Goal: Information Seeking & Learning: Understand process/instructions

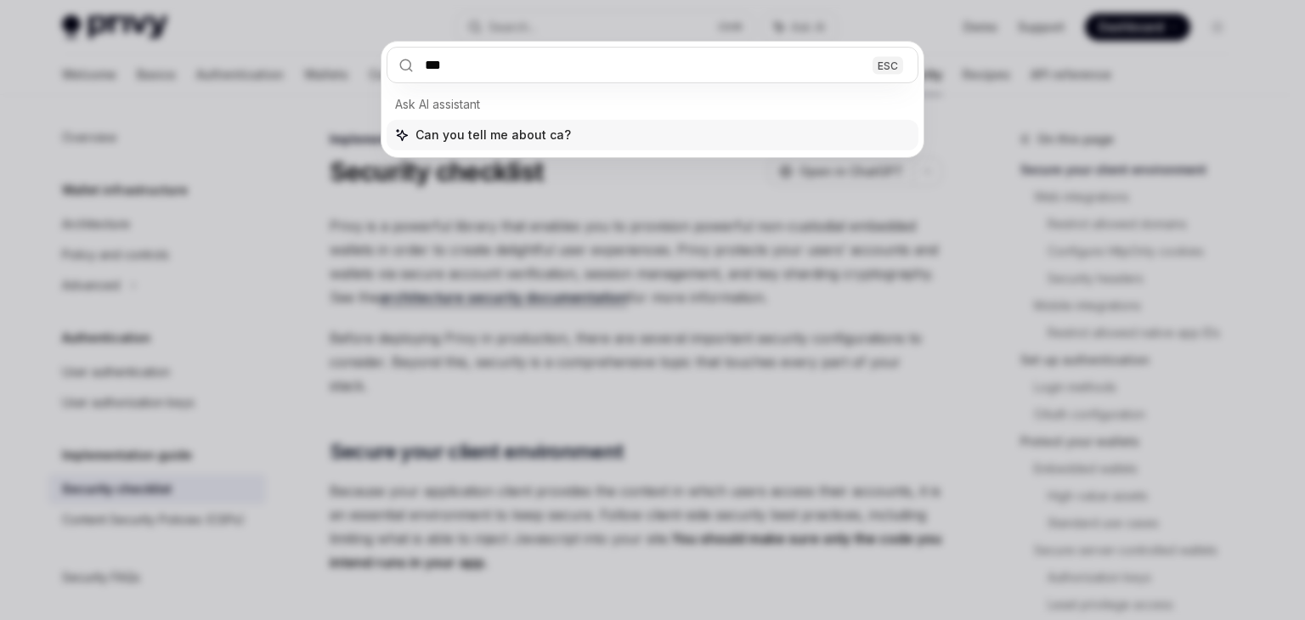
type input "****"
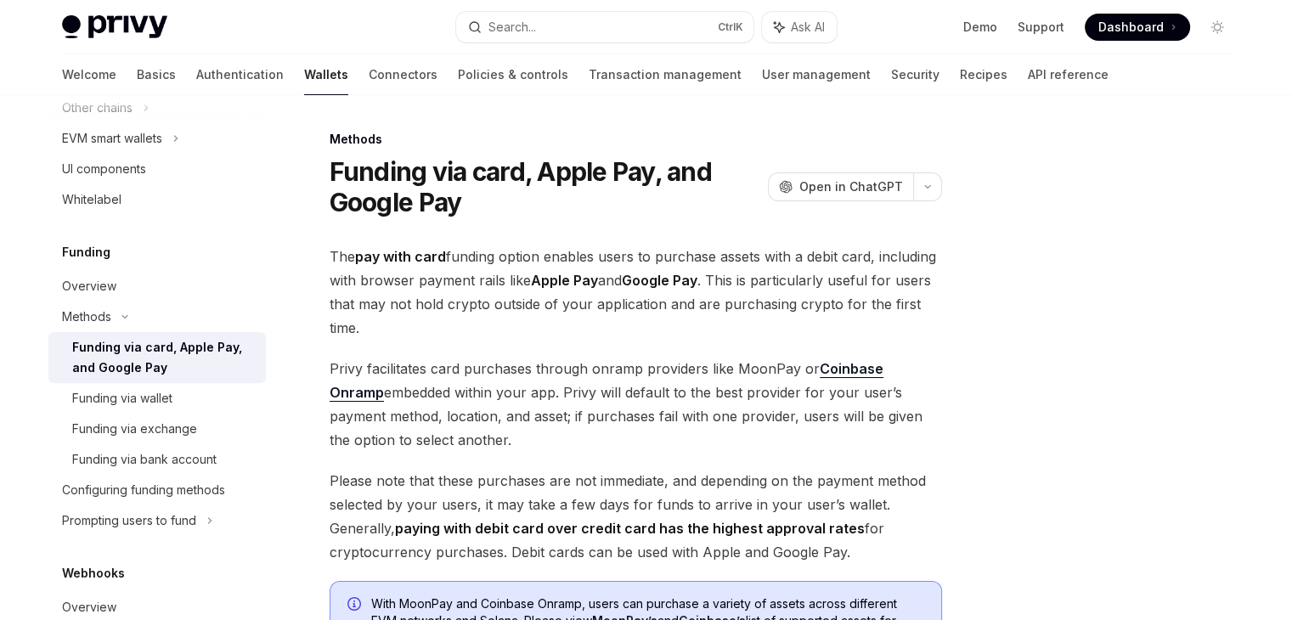
click at [725, 461] on div "The pay with card funding option enables users to purchase assets with a debit …" at bounding box center [636, 522] width 612 height 554
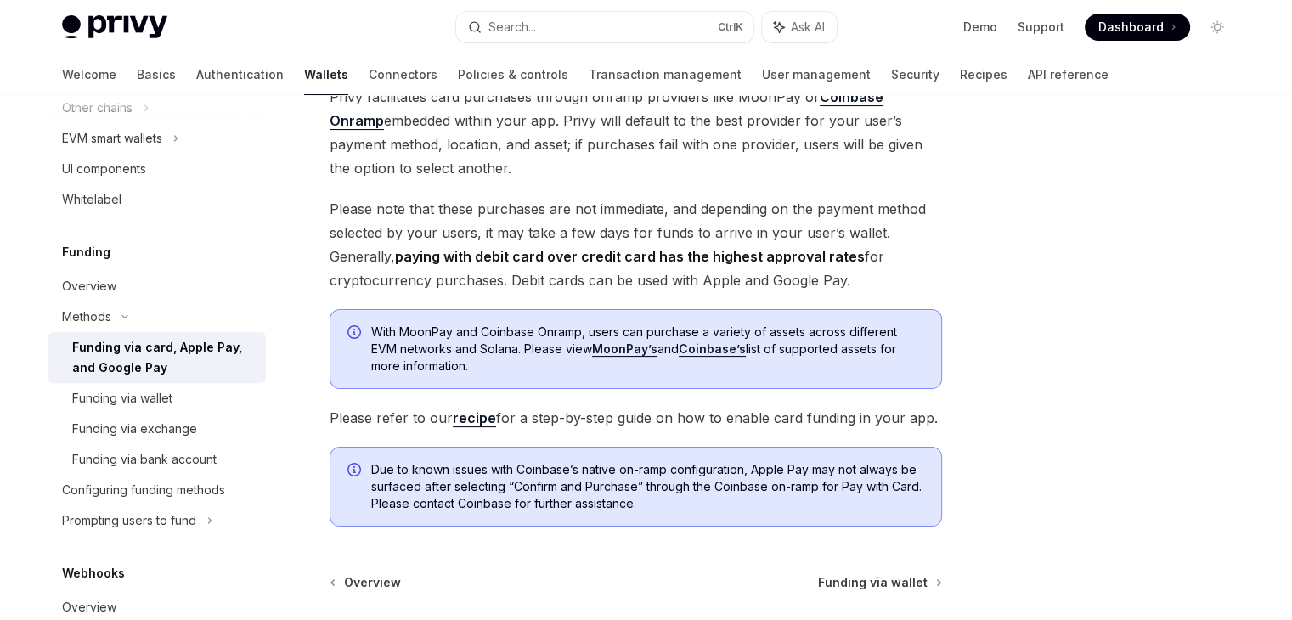
scroll to position [306, 0]
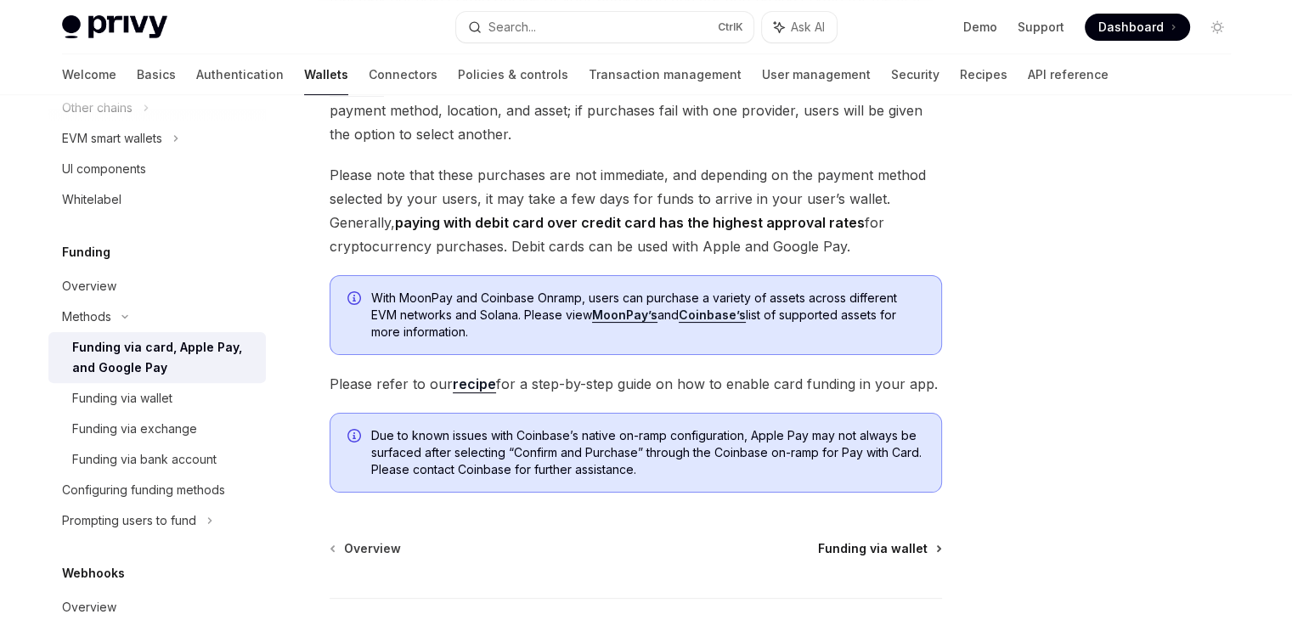
click at [881, 550] on span "Funding via wallet" at bounding box center [873, 548] width 110 height 17
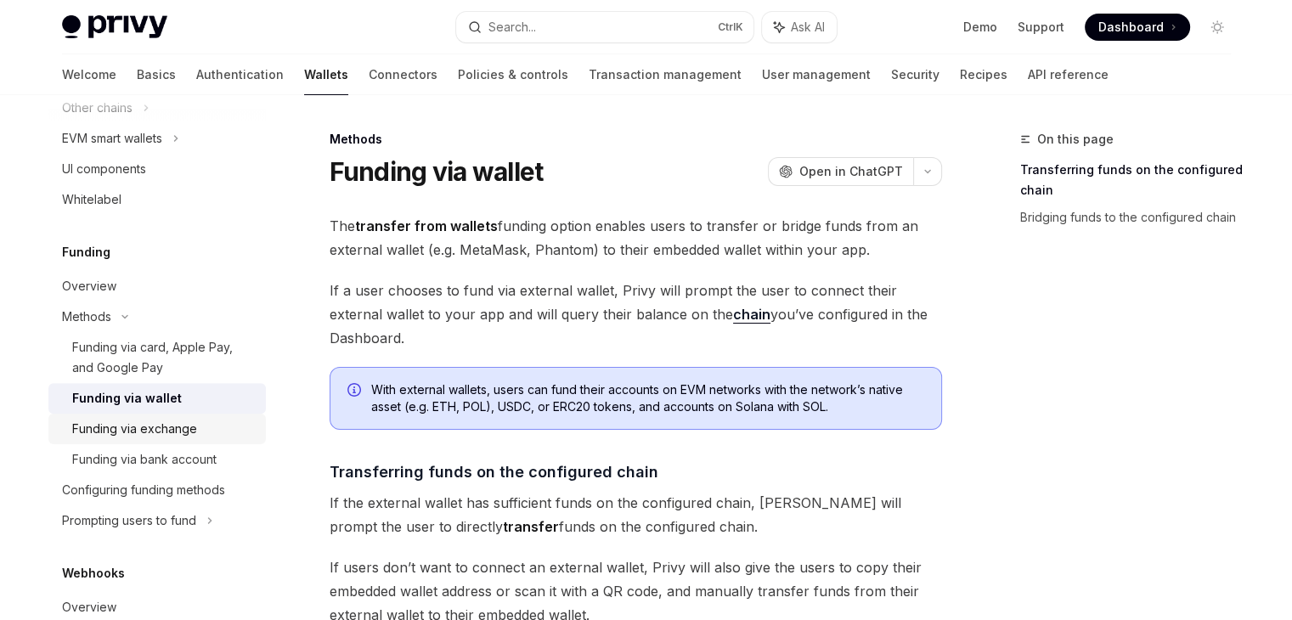
click at [159, 429] on div "Funding via exchange" at bounding box center [134, 429] width 125 height 20
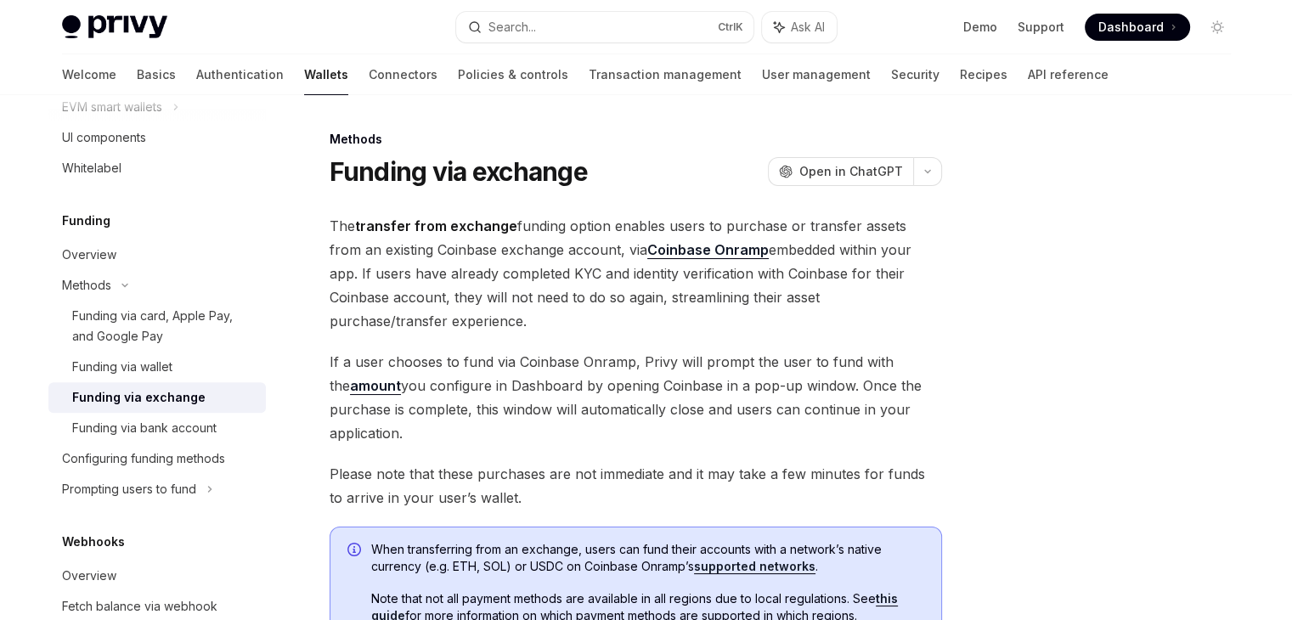
scroll to position [592, 0]
click at [571, 360] on span "If a user chooses to fund via Coinbase Onramp, Privy will prompt the user to fu…" at bounding box center [636, 397] width 612 height 95
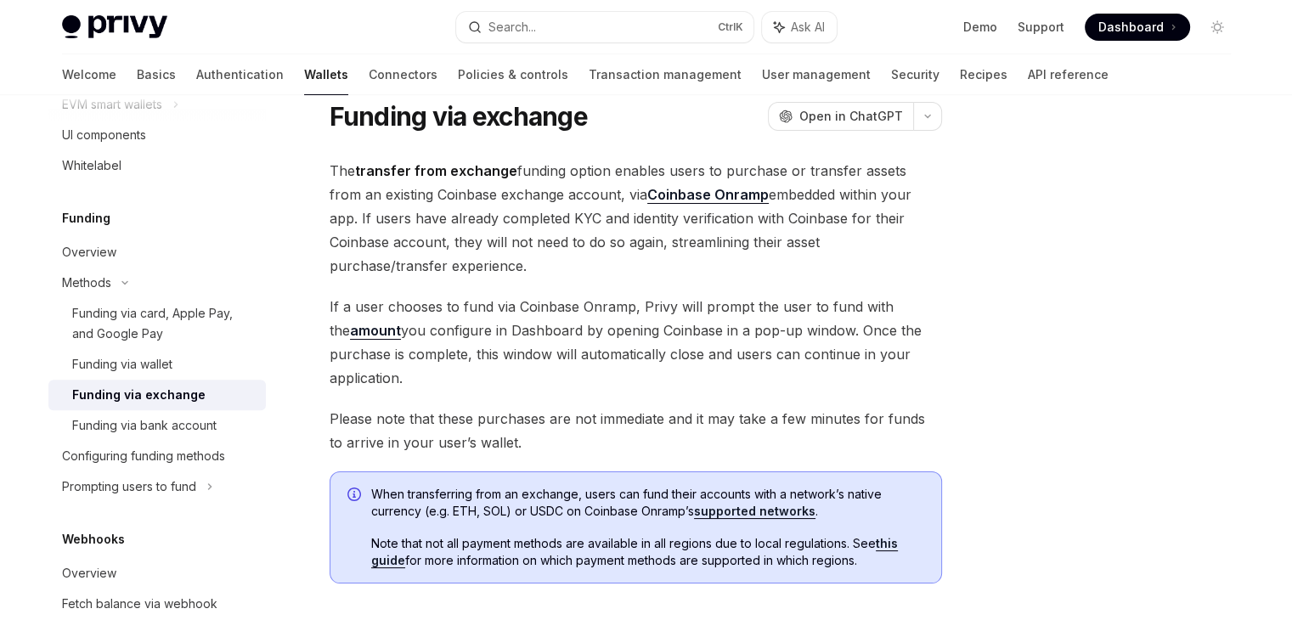
scroll to position [0, 0]
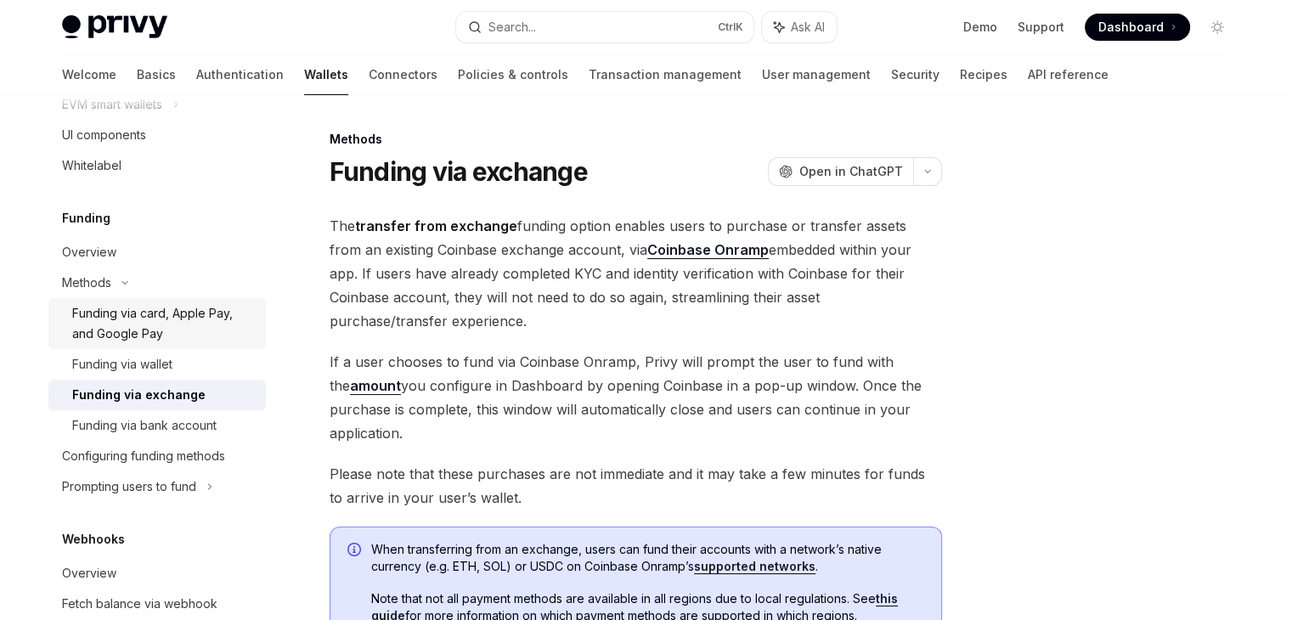
click at [163, 334] on div "Funding via card, Apple Pay, and Google Pay" at bounding box center [163, 323] width 183 height 41
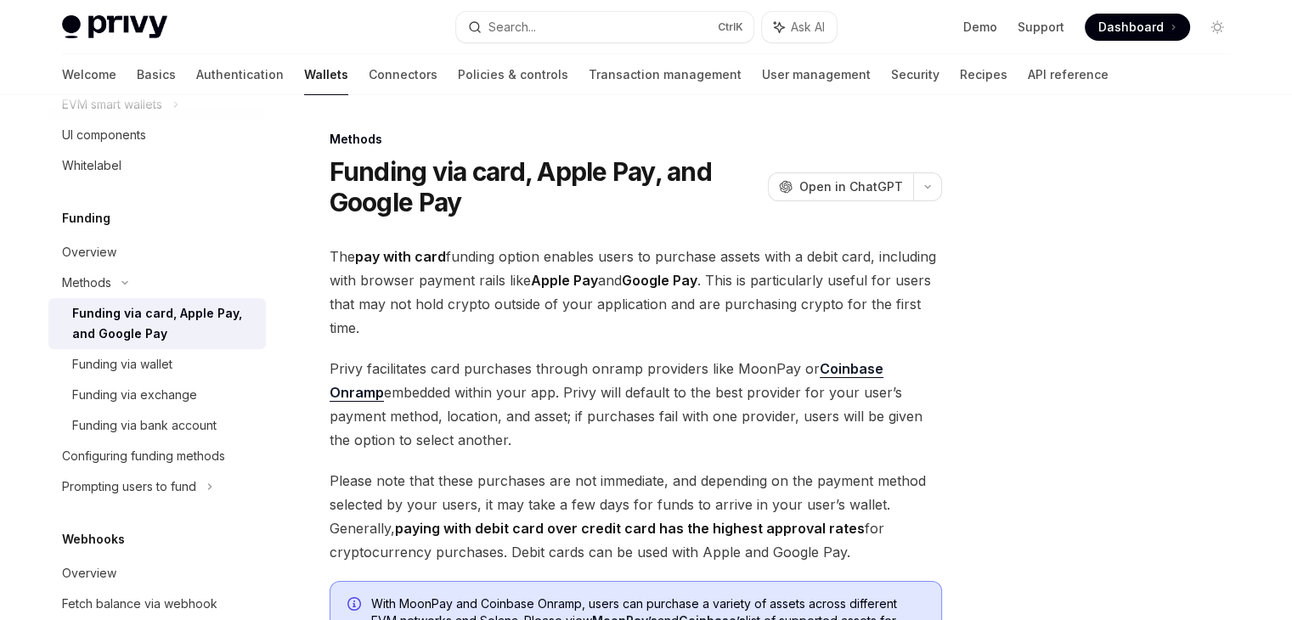
click at [793, 333] on span "The pay with card funding option enables users to purchase assets with a debit …" at bounding box center [636, 292] width 612 height 95
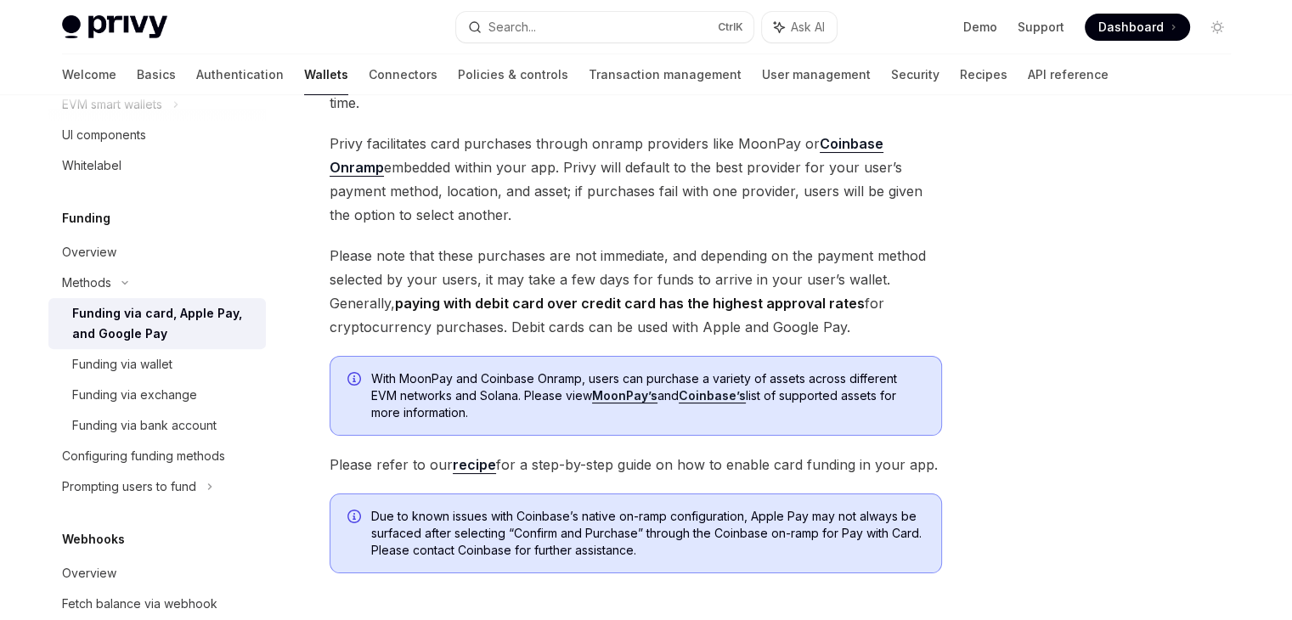
scroll to position [272, 0]
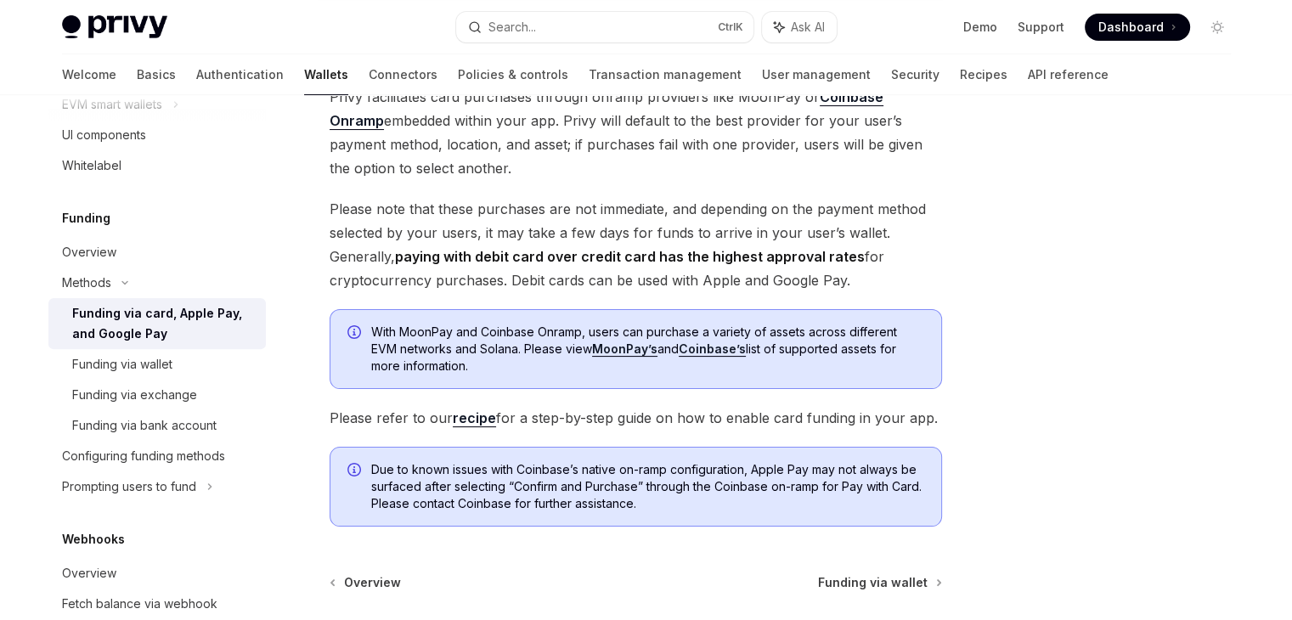
click at [471, 416] on link "recipe" at bounding box center [474, 418] width 43 height 18
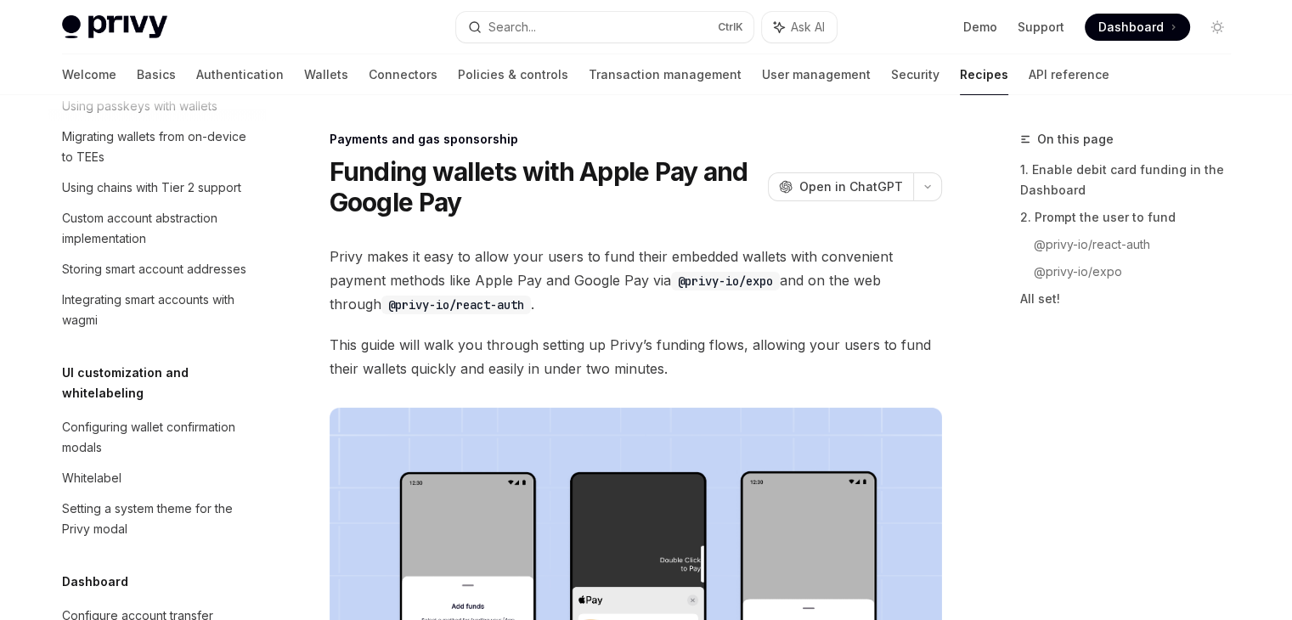
scroll to position [1523, 0]
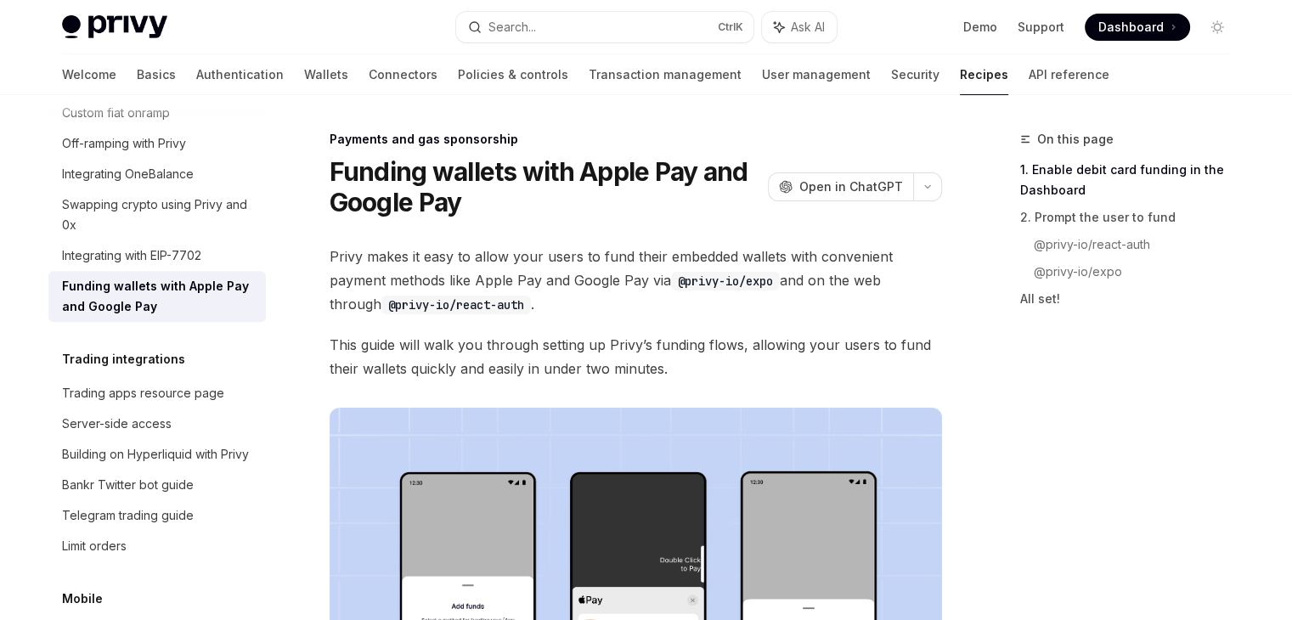
click at [573, 369] on span "This guide will walk you through setting up Privy’s funding flows, allowing you…" at bounding box center [636, 357] width 612 height 48
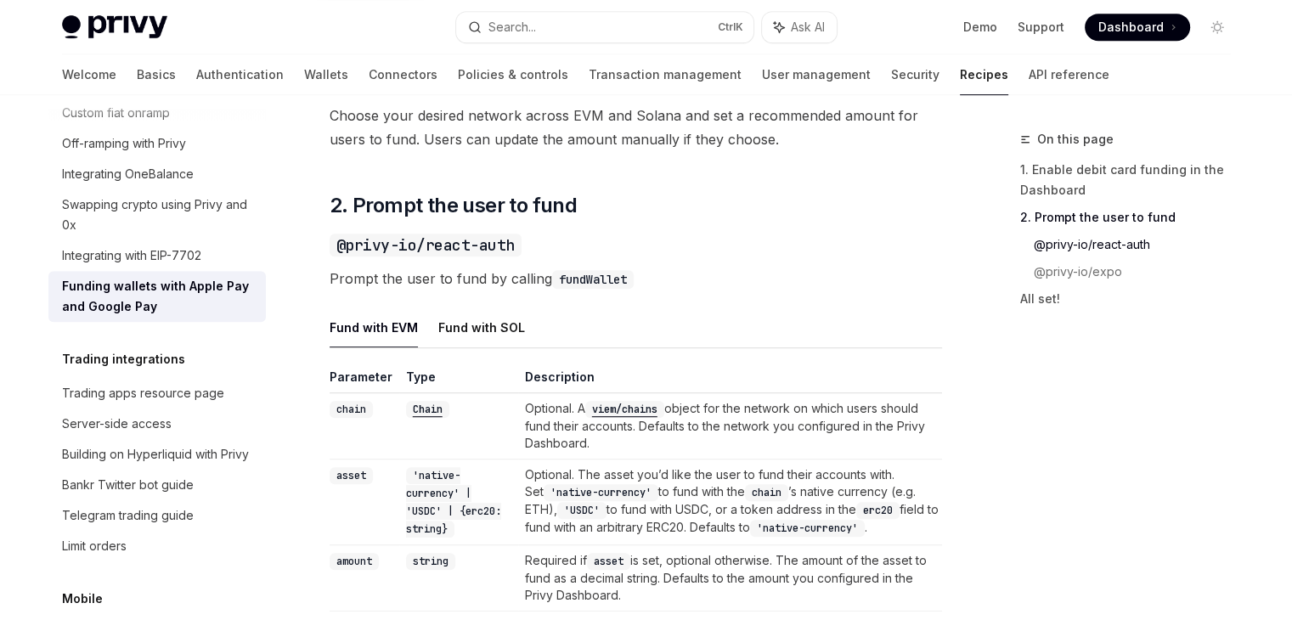
scroll to position [951, 0]
click at [489, 320] on button "Fund with SOL" at bounding box center [481, 328] width 87 height 40
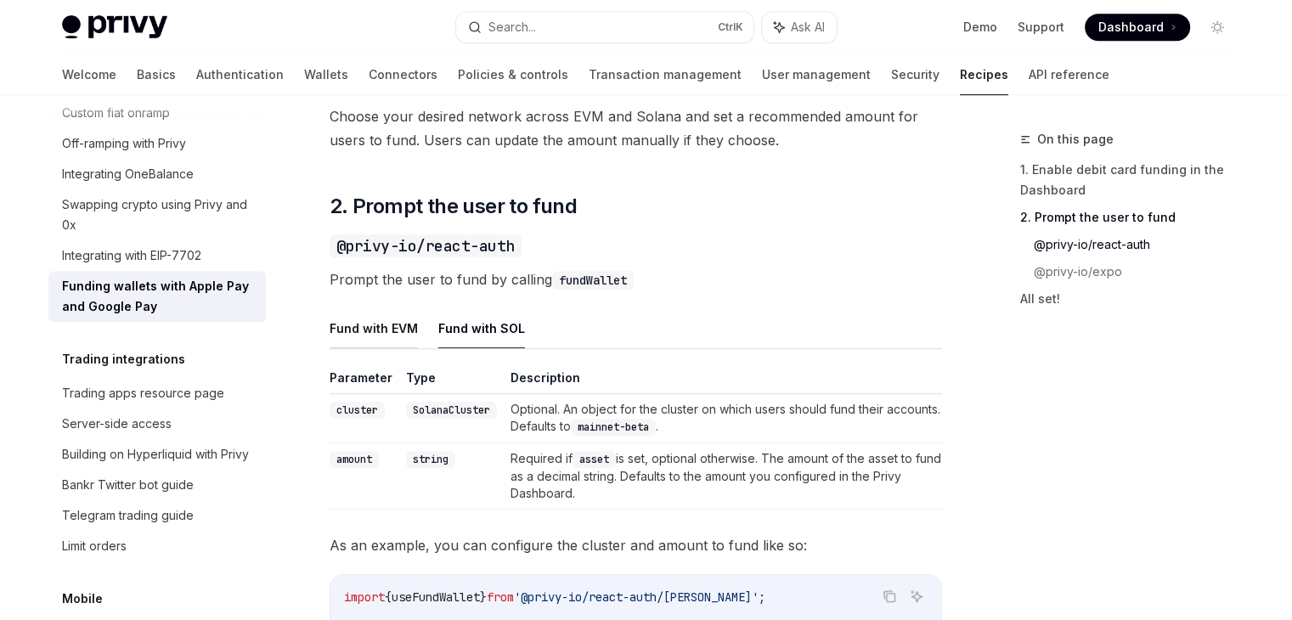
click at [386, 326] on button "Fund with EVM" at bounding box center [374, 328] width 88 height 40
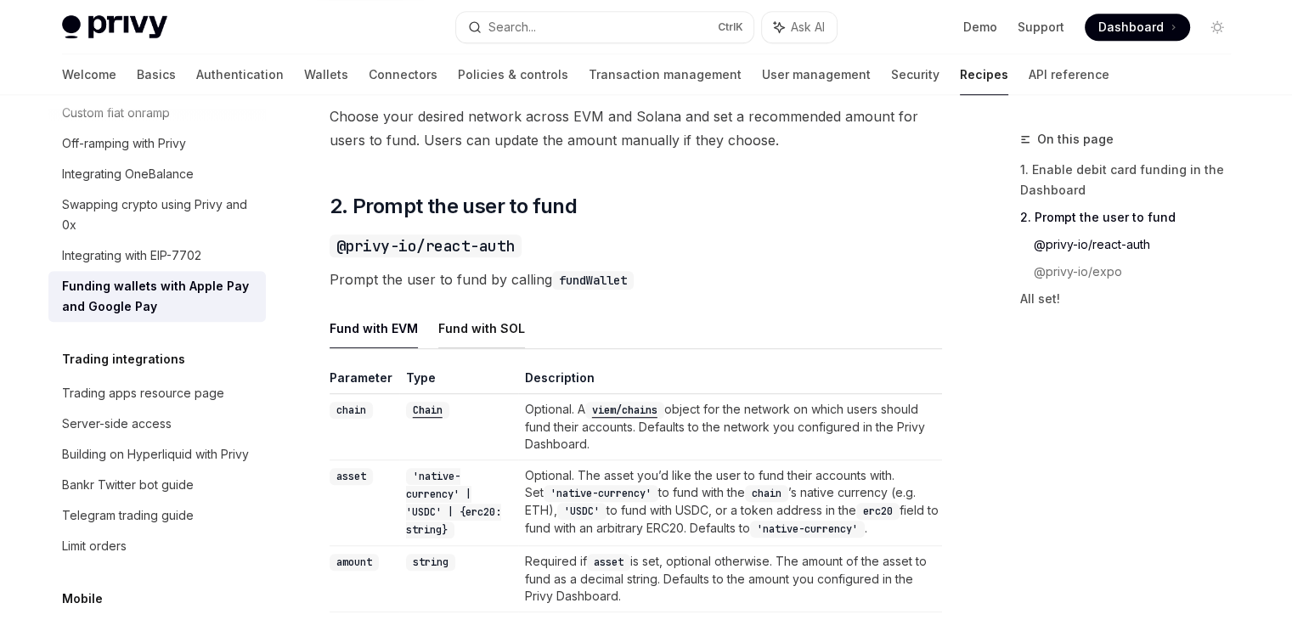
click at [448, 331] on button "Fund with SOL" at bounding box center [481, 328] width 87 height 40
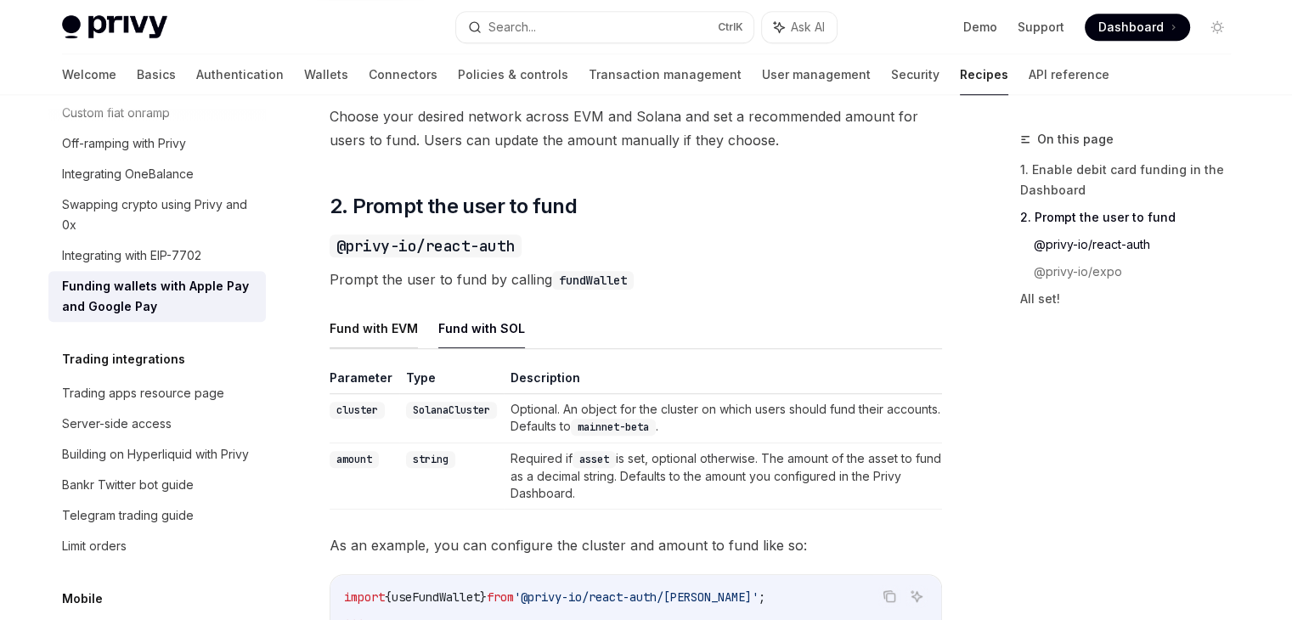
click at [367, 333] on button "Fund with EVM" at bounding box center [374, 328] width 88 height 40
type textarea "*"
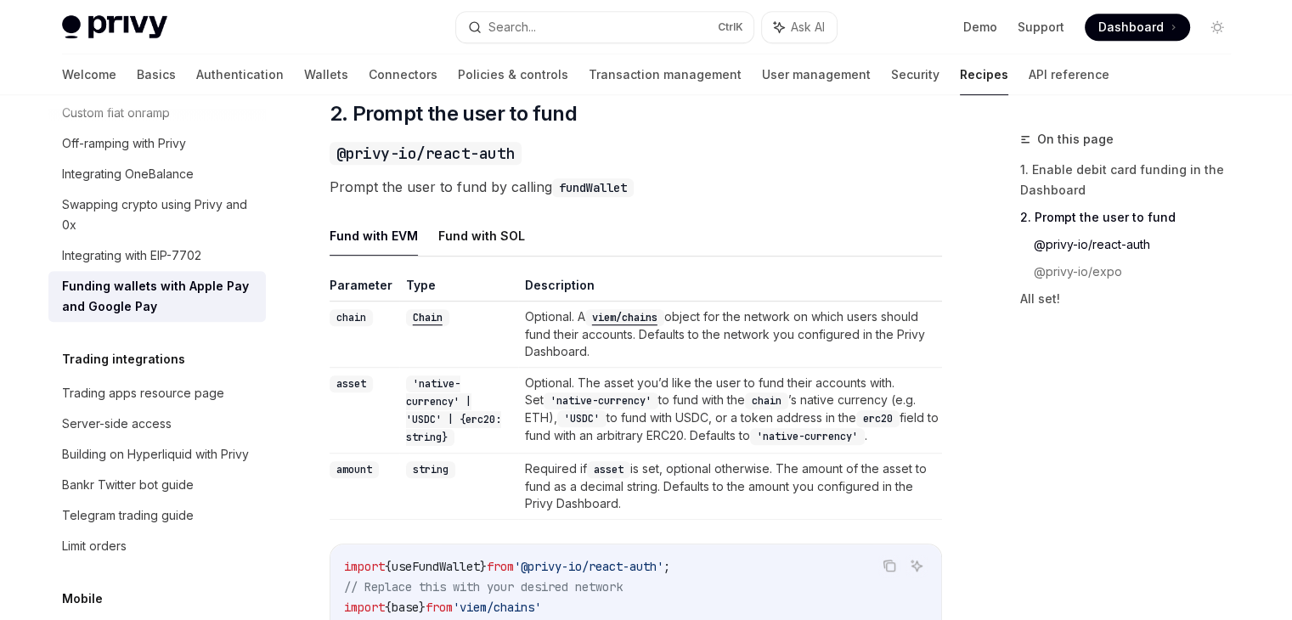
scroll to position [1115, 0]
